Goal: Contribute content

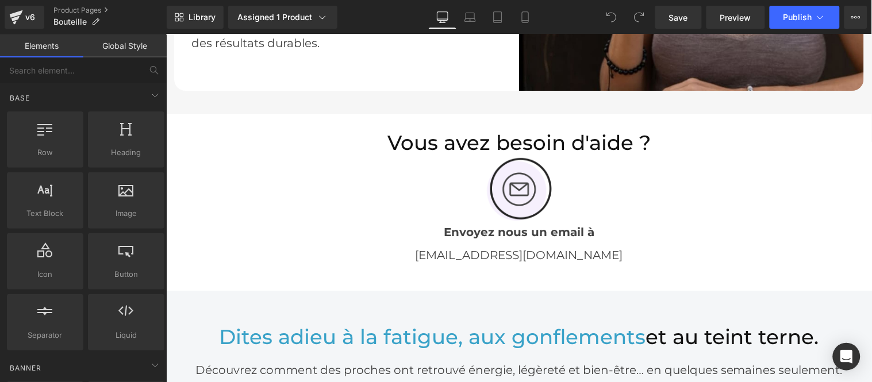
scroll to position [2171, 0]
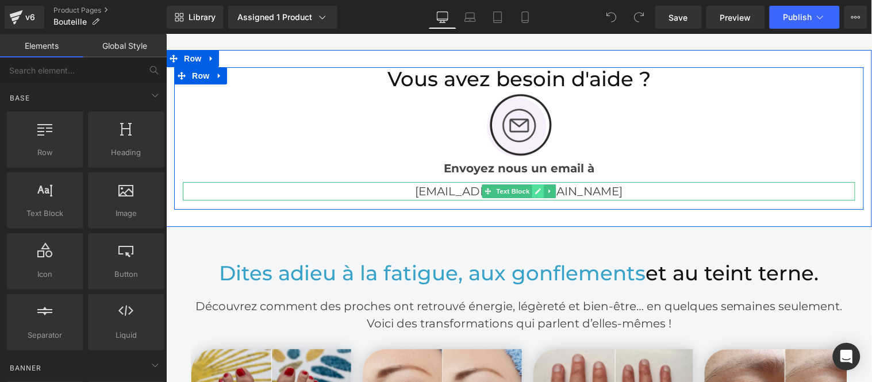
click at [535, 189] on icon at bounding box center [538, 190] width 6 height 7
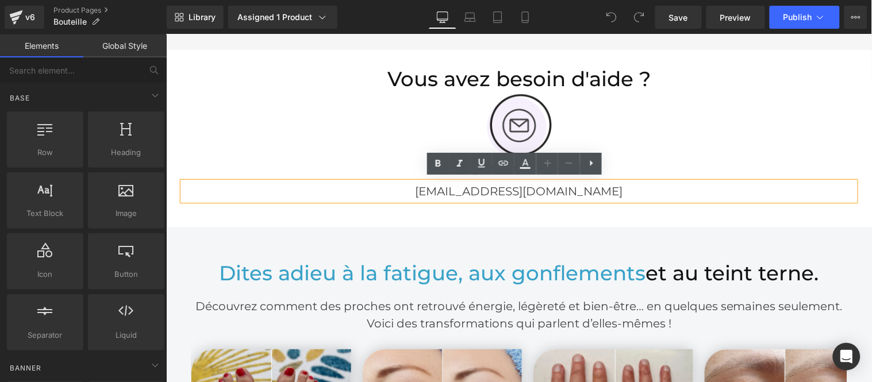
click at [536, 187] on p "[EMAIL_ADDRESS][DOMAIN_NAME]" at bounding box center [518, 191] width 673 height 18
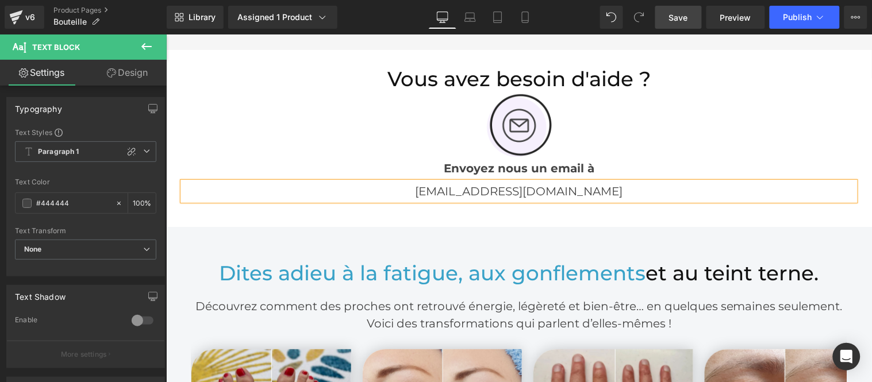
click at [679, 14] on span "Save" at bounding box center [678, 17] width 19 height 12
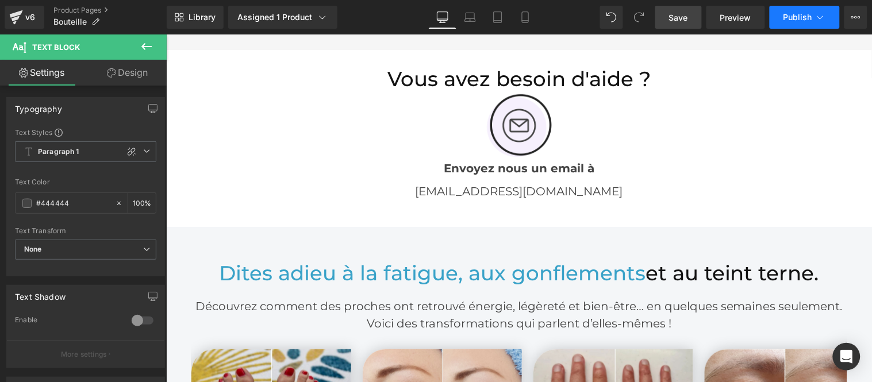
click at [796, 18] on span "Publish" at bounding box center [797, 17] width 29 height 9
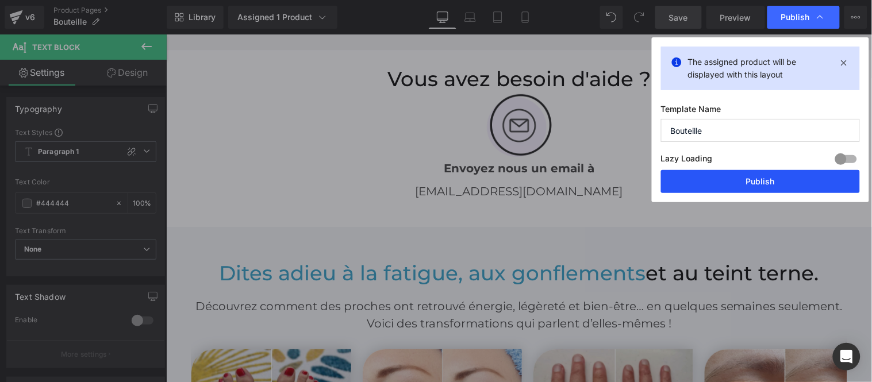
click at [755, 180] on button "Publish" at bounding box center [760, 181] width 199 height 23
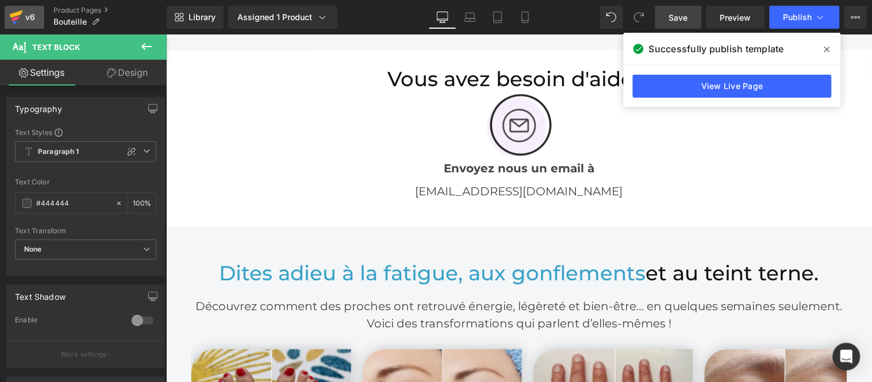
click at [32, 20] on div "v6" at bounding box center [30, 17] width 14 height 15
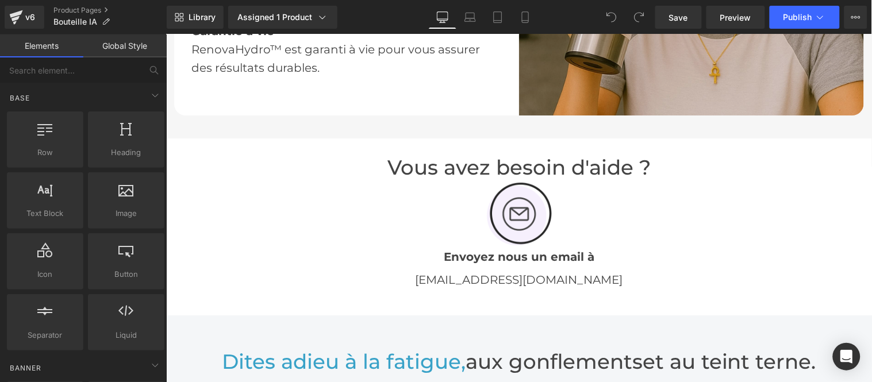
scroll to position [2235, 0]
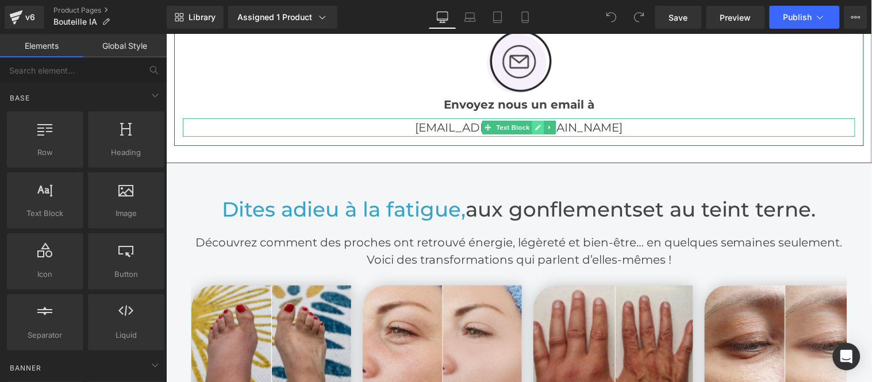
click at [535, 124] on icon at bounding box center [538, 127] width 6 height 7
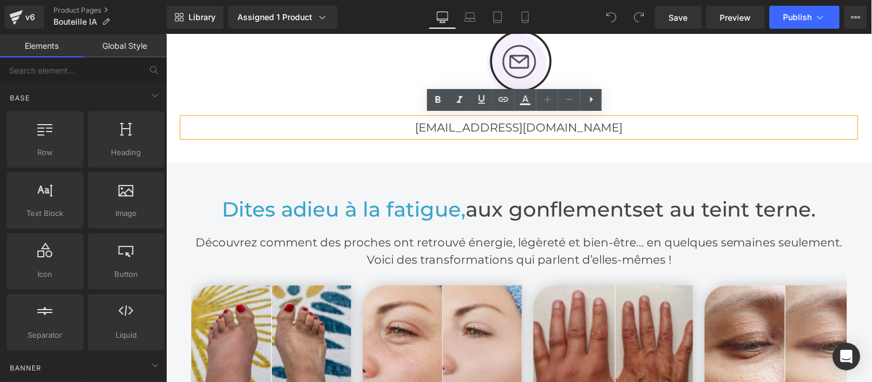
click at [536, 124] on p "[EMAIL_ADDRESS][DOMAIN_NAME]" at bounding box center [518, 127] width 673 height 18
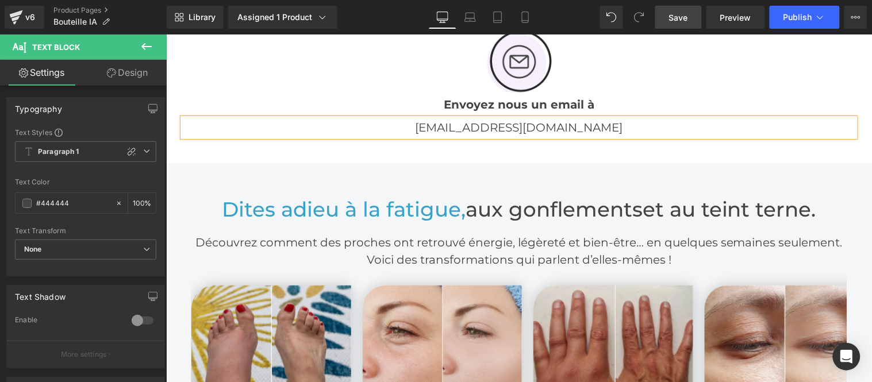
click at [678, 19] on span "Save" at bounding box center [678, 17] width 19 height 12
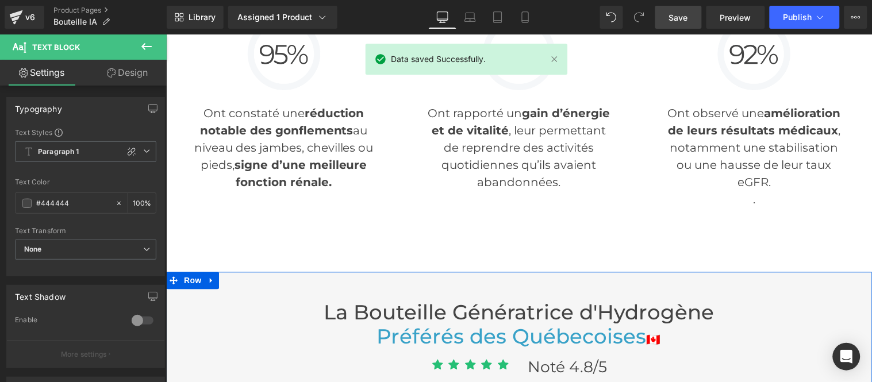
scroll to position [2810, 0]
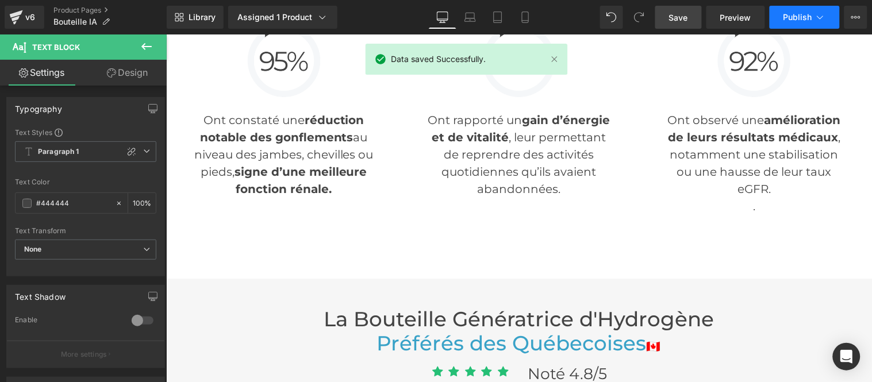
click at [786, 18] on span "Publish" at bounding box center [797, 17] width 29 height 9
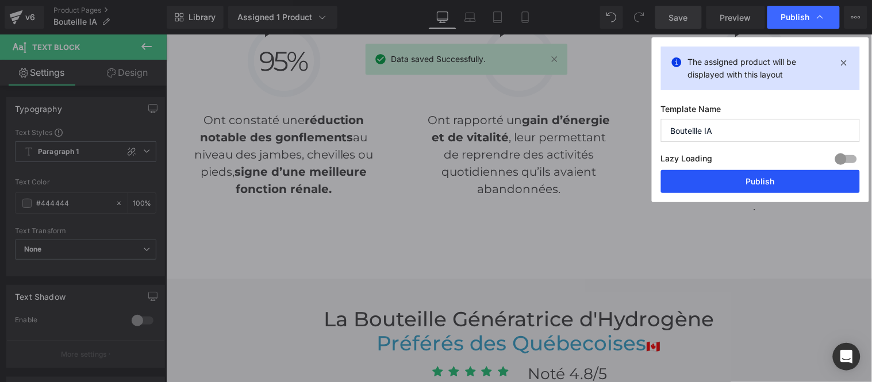
drag, startPoint x: 580, startPoint y: 145, endPoint x: 746, endPoint y: 180, distance: 169.7
click at [746, 180] on button "Publish" at bounding box center [760, 181] width 199 height 23
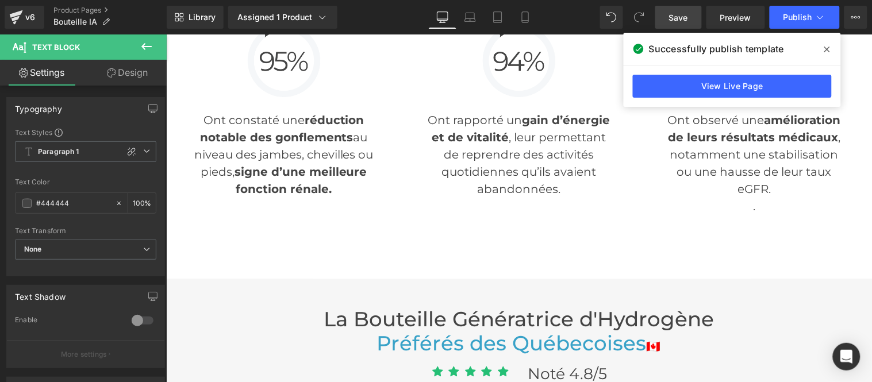
click at [828, 49] on icon at bounding box center [827, 49] width 6 height 9
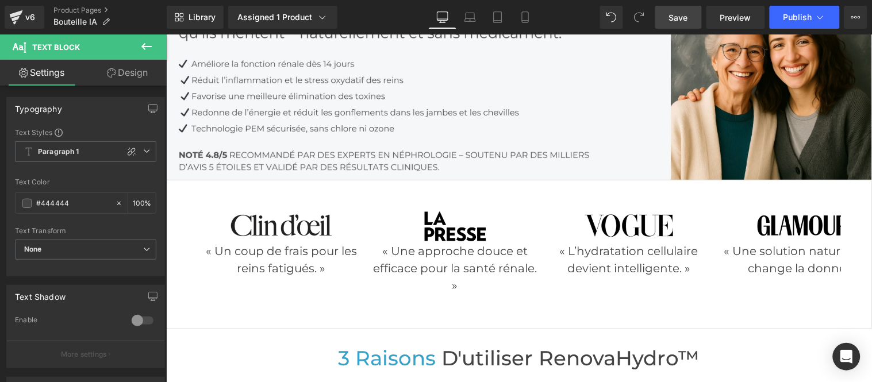
scroll to position [0, 0]
